Goal: Information Seeking & Learning: Learn about a topic

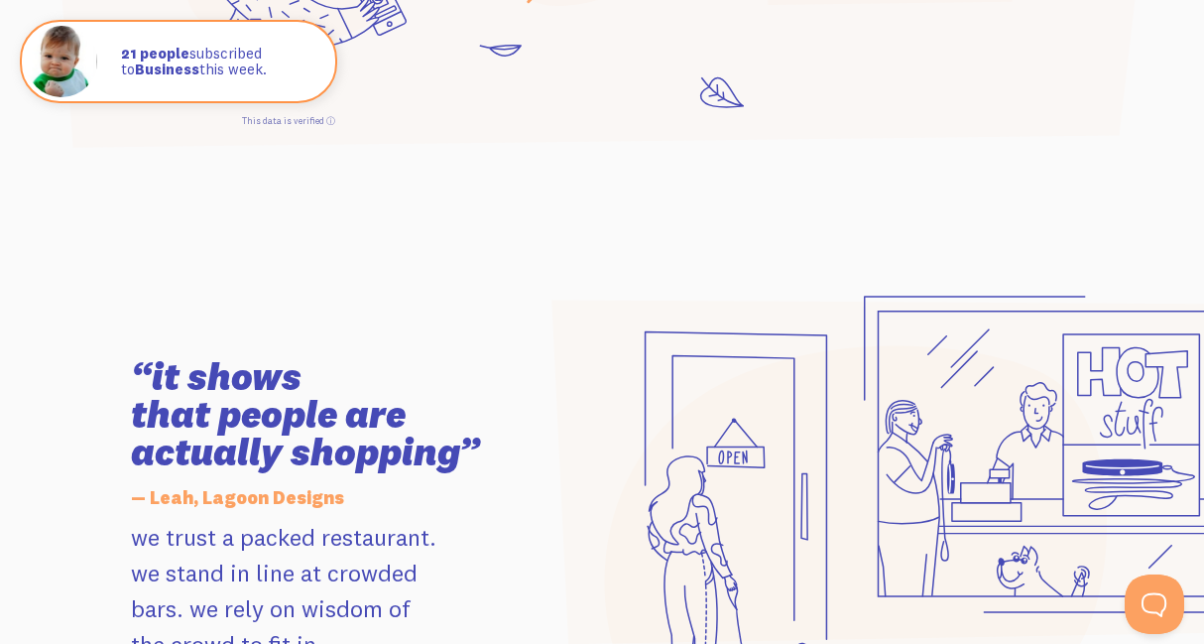
scroll to position [1785, 0]
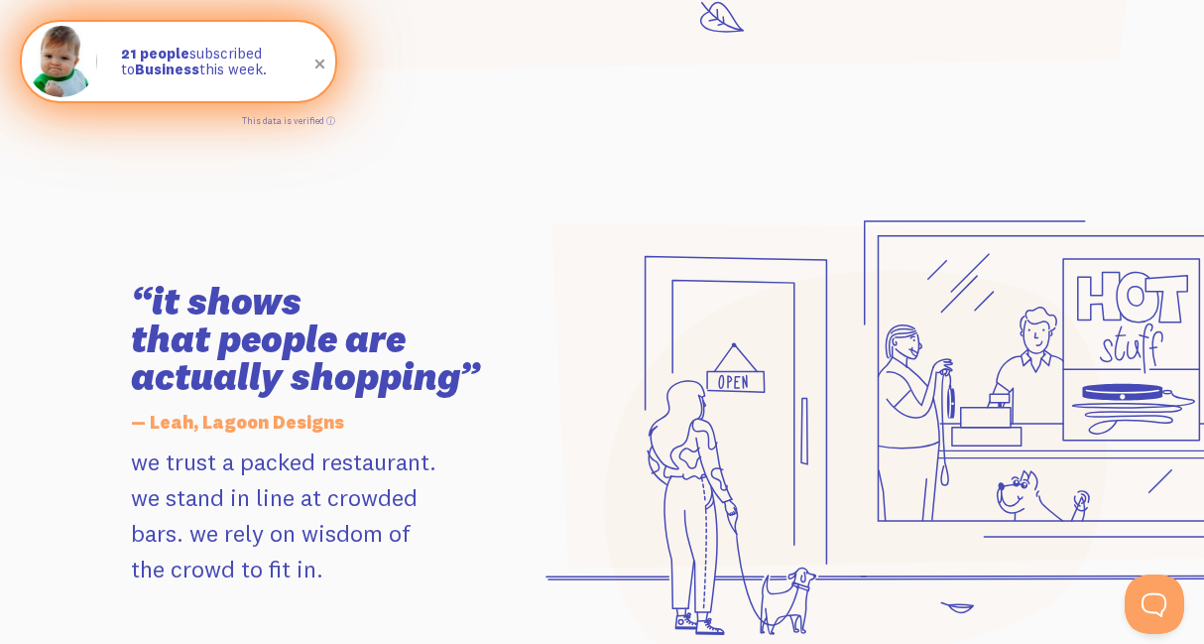
click at [320, 64] on span at bounding box center [321, 65] width 34 height 34
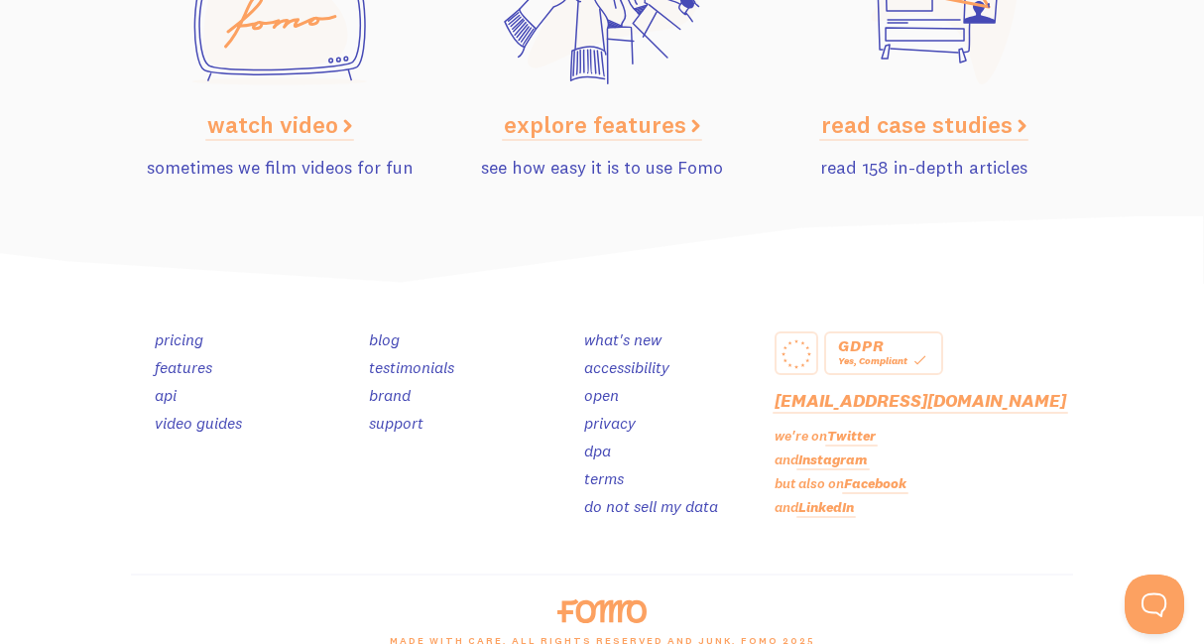
scroll to position [9712, 0]
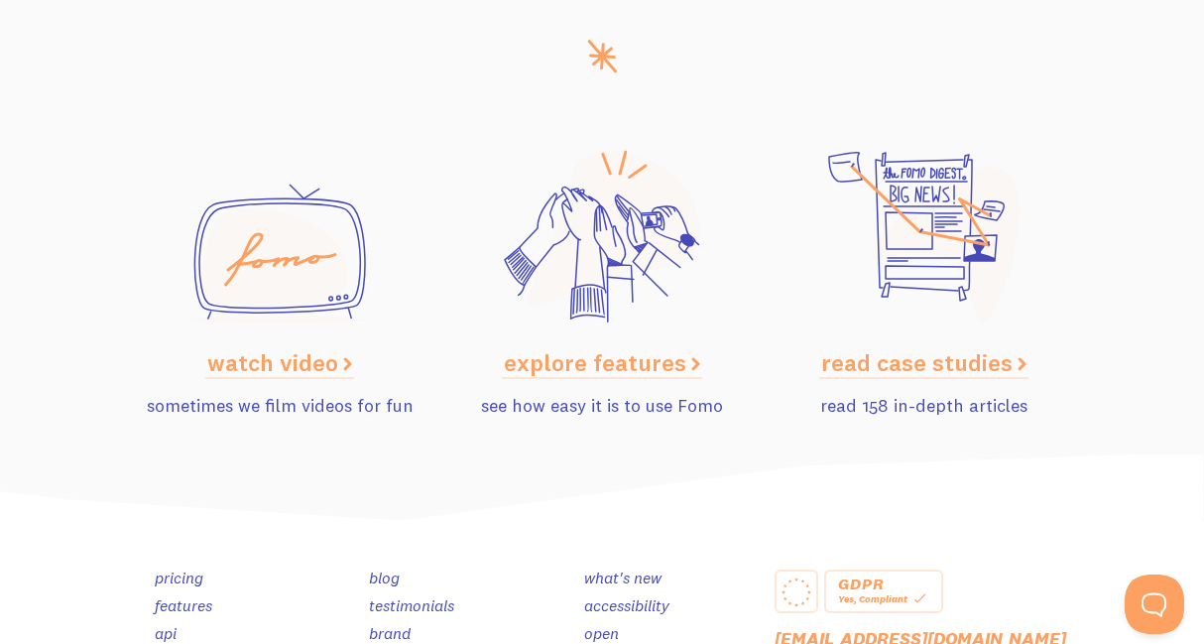
click at [522, 344] on p "explore features" at bounding box center [602, 362] width 299 height 36
click at [539, 347] on link "explore features" at bounding box center [602, 362] width 196 height 30
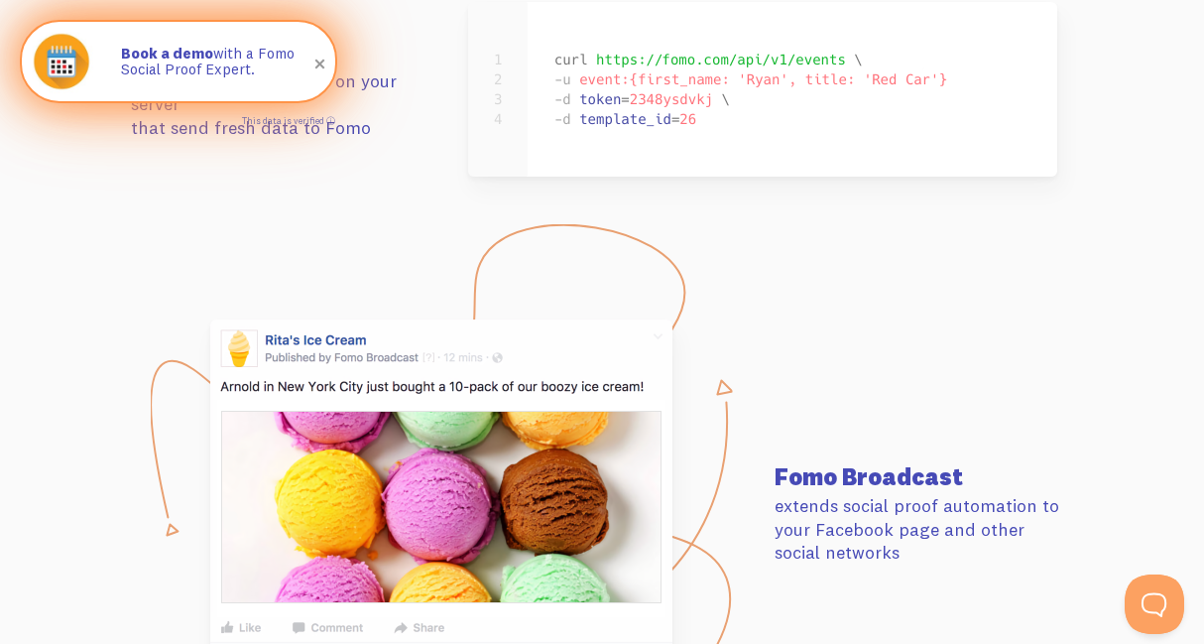
scroll to position [8332, 0]
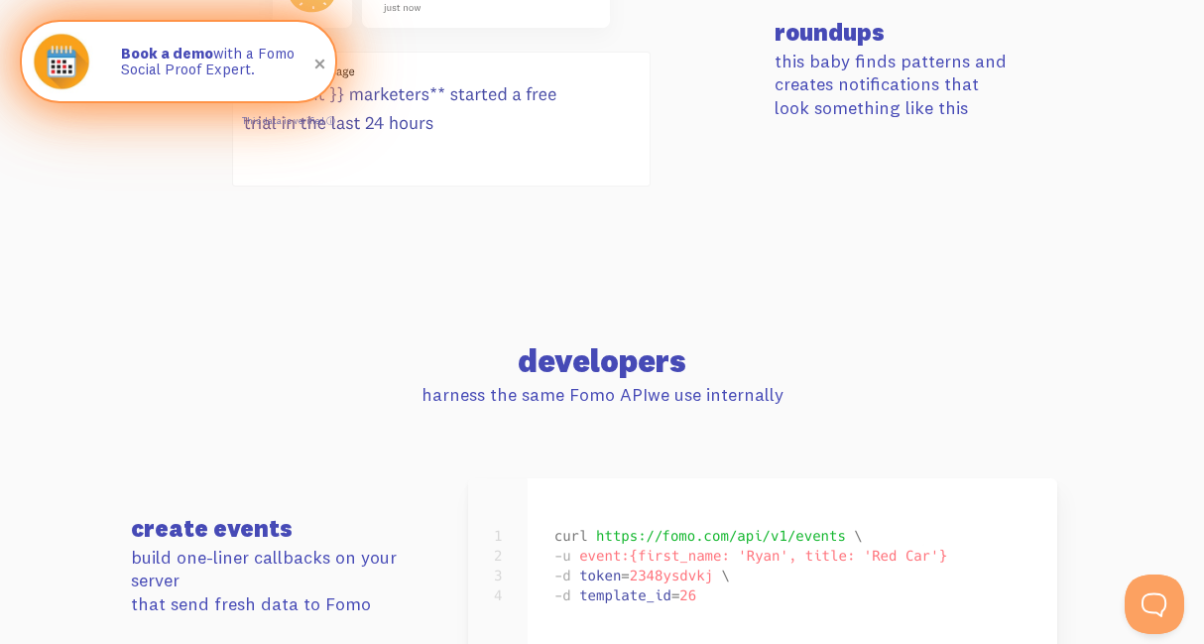
click at [180, 68] on p "Book a demo with a Fomo Social Proof Expert." at bounding box center [218, 62] width 194 height 33
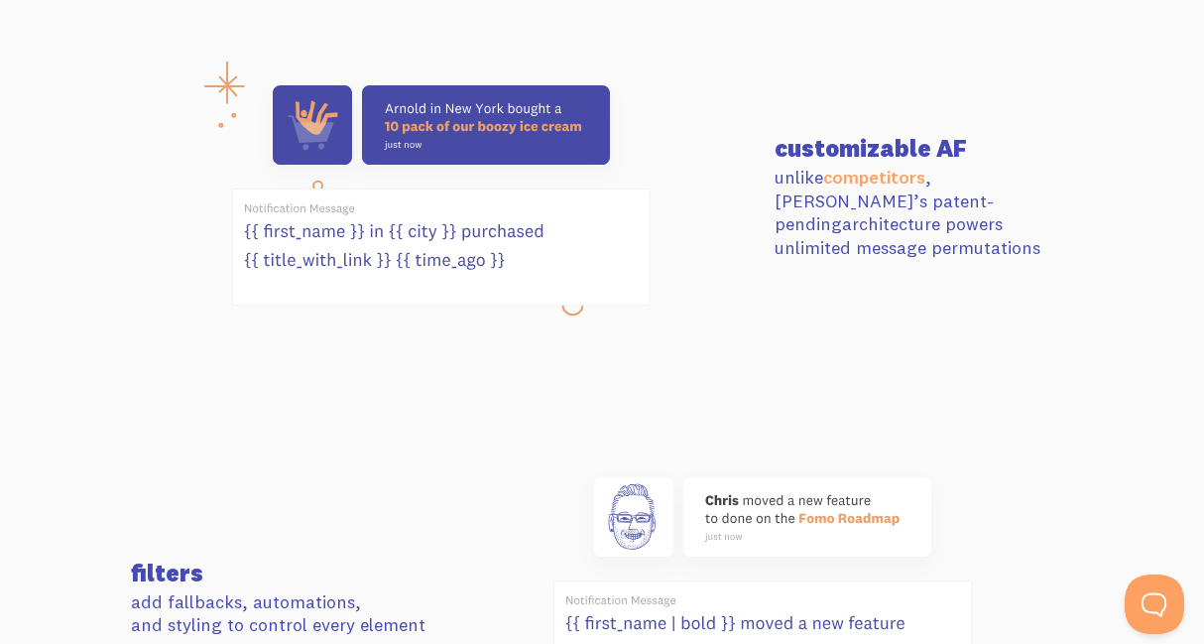
scroll to position [0, 0]
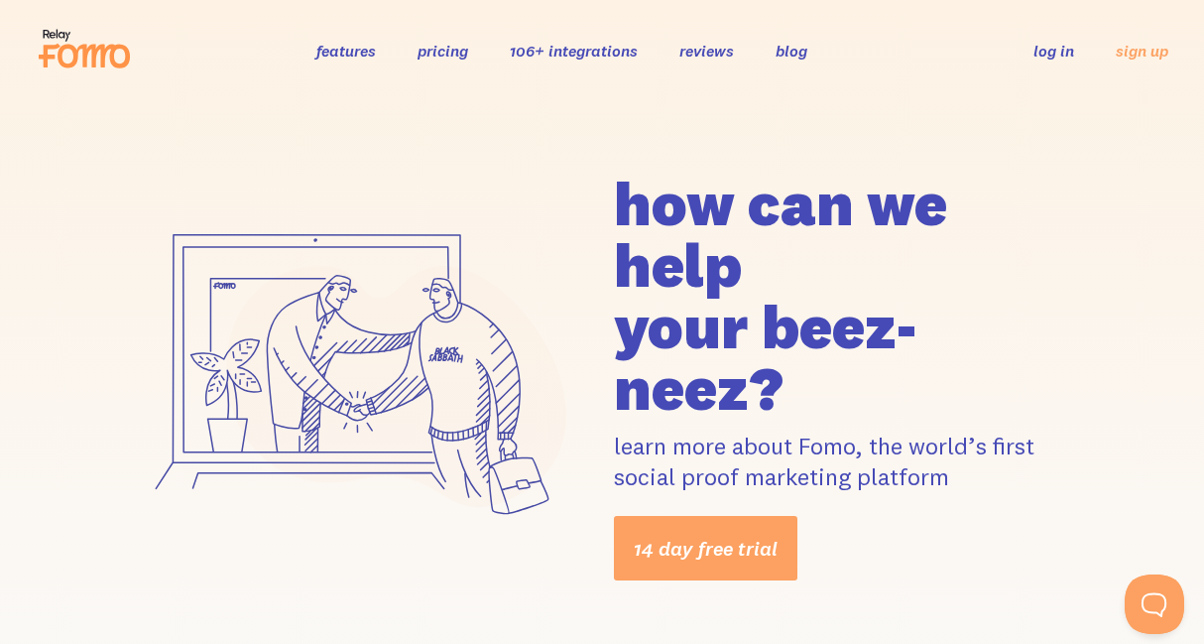
click at [436, 50] on link "pricing" at bounding box center [443, 51] width 51 height 20
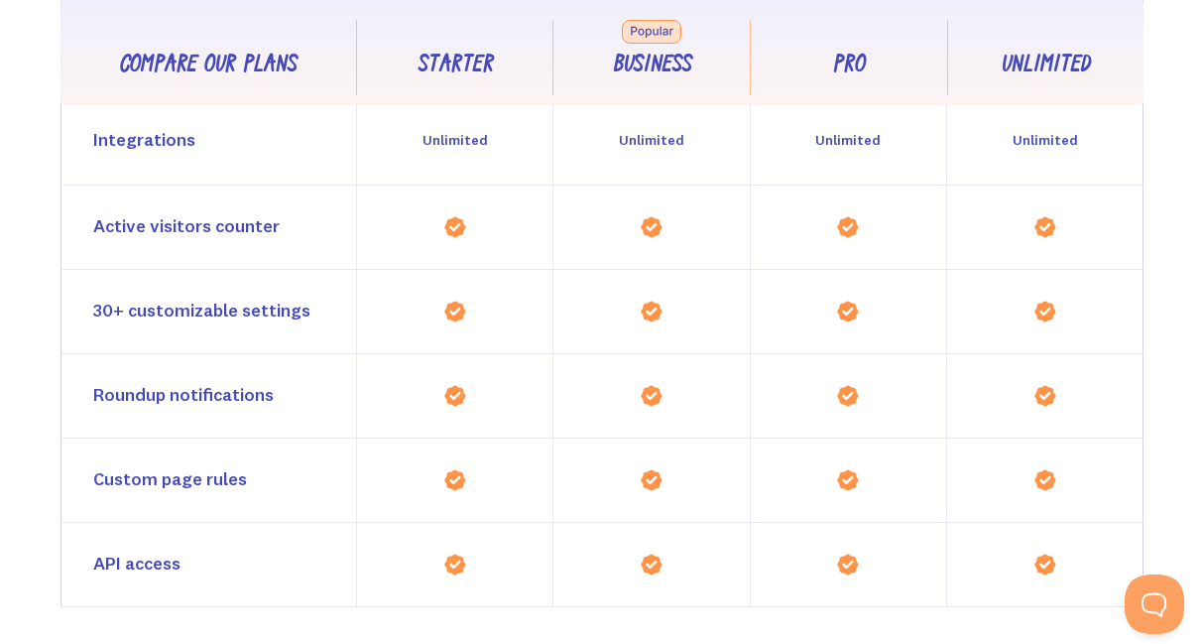
scroll to position [2143, 0]
